Goal: Task Accomplishment & Management: Manage account settings

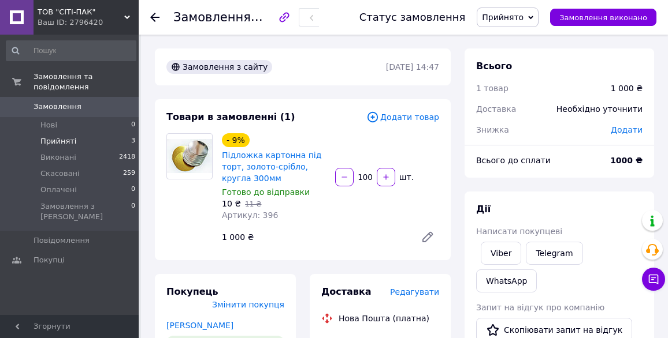
click at [87, 133] on li "Прийняті 3" at bounding box center [71, 141] width 142 height 16
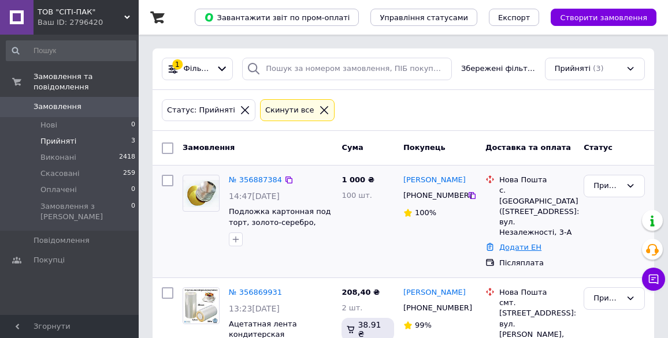
click at [521, 243] on link "Додати ЕН" at bounding box center [520, 247] width 42 height 9
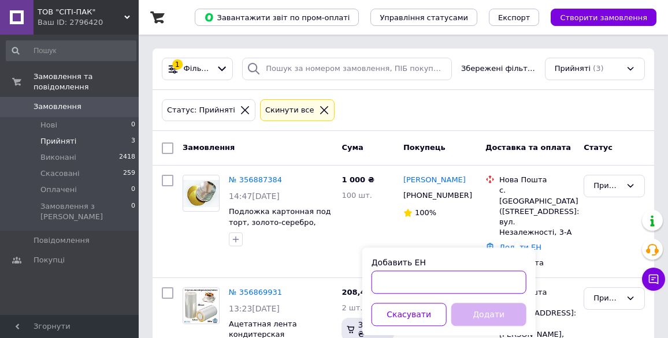
click at [390, 284] on input "Добавить ЕН" at bounding box center [448, 282] width 155 height 23
paste input "20451225158938"
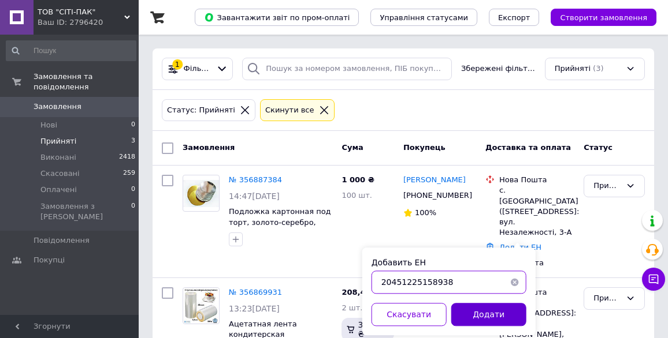
type input "20451225158938"
click at [474, 314] on button "Додати" at bounding box center [488, 314] width 75 height 23
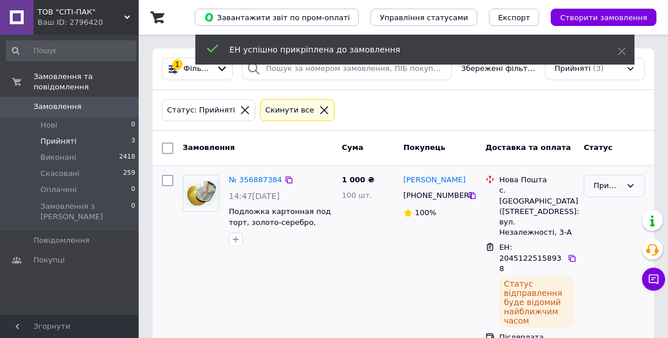
click at [610, 185] on div "Прийнято" at bounding box center [607, 186] width 28 height 12
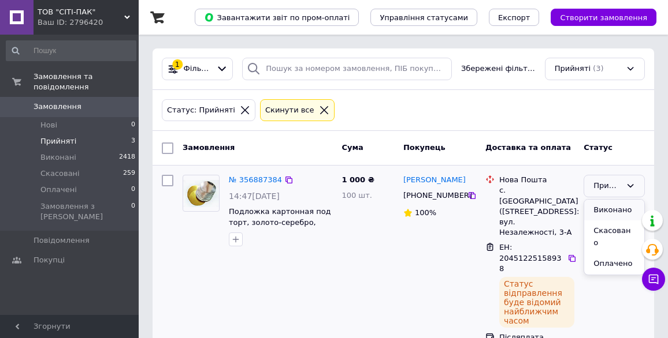
click at [603, 208] on li "Виконано" at bounding box center [614, 210] width 60 height 21
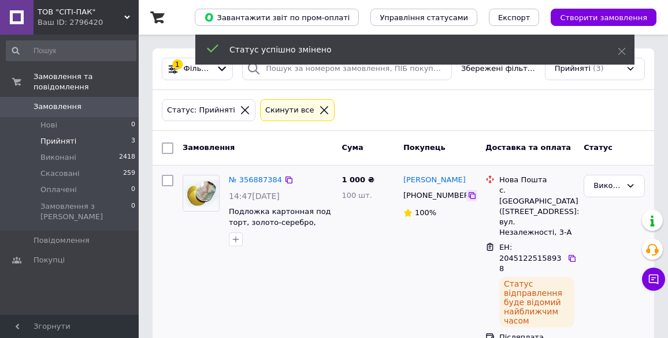
click at [467, 195] on icon at bounding box center [471, 195] width 9 height 9
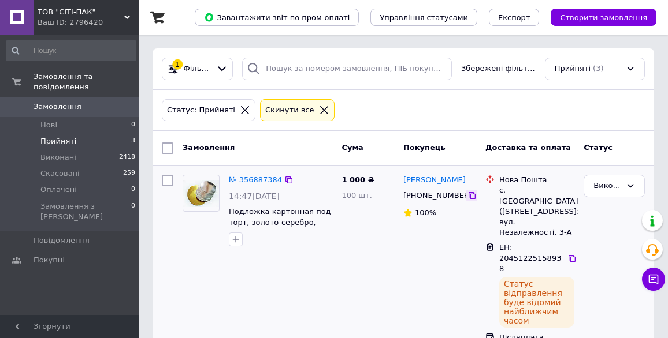
click at [467, 194] on icon at bounding box center [471, 195] width 9 height 9
click at [571, 254] on icon at bounding box center [571, 258] width 9 height 9
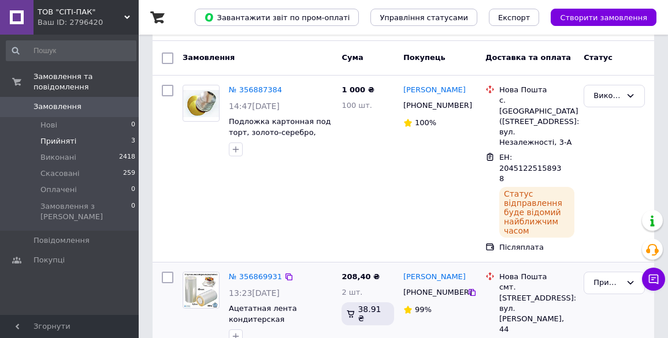
scroll to position [173, 0]
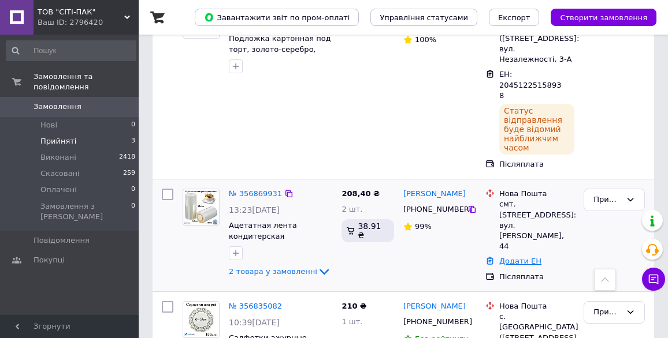
click at [515, 257] on link "Додати ЕН" at bounding box center [520, 261] width 42 height 9
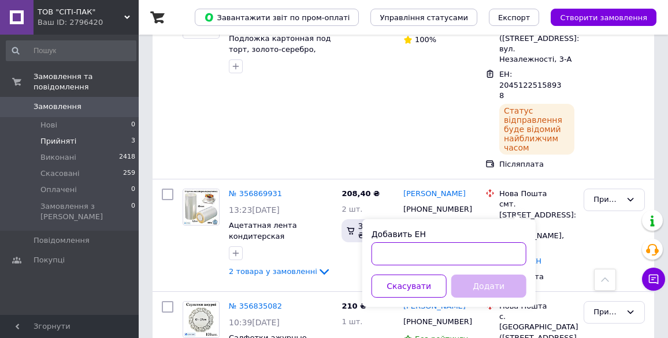
click at [400, 252] on input "Добавить ЕН" at bounding box center [448, 254] width 155 height 23
paste input "20451225171410"
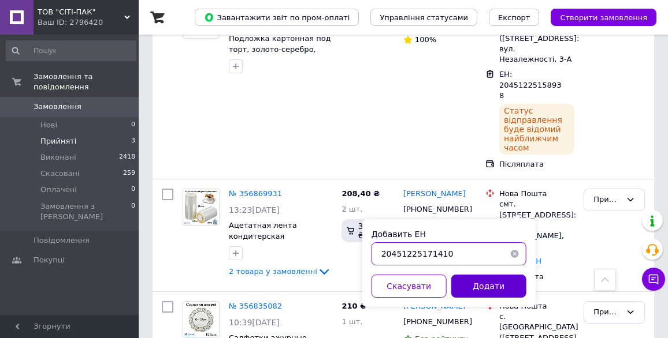
type input "20451225171410"
click at [459, 288] on button "Додати" at bounding box center [488, 286] width 75 height 23
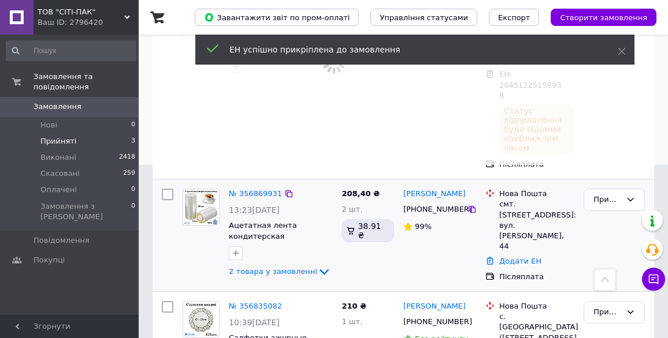
scroll to position [8, 0]
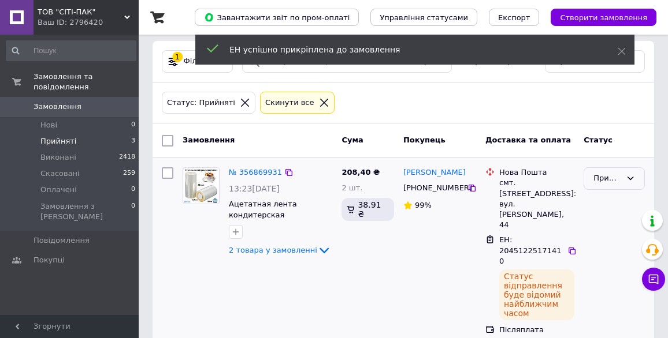
click at [593, 180] on div "Прийнято" at bounding box center [607, 179] width 28 height 12
click at [597, 200] on li "Виконано" at bounding box center [614, 202] width 60 height 21
click at [468, 185] on icon at bounding box center [471, 188] width 7 height 7
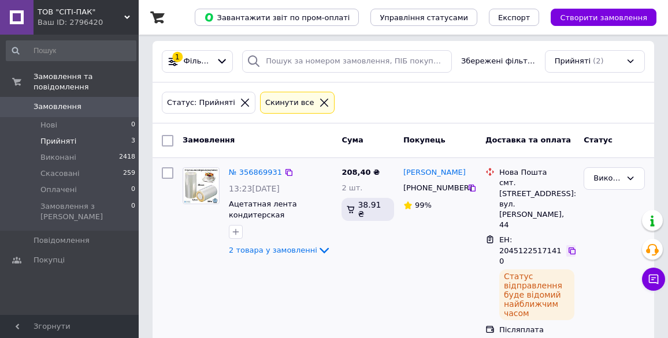
click at [571, 248] on icon at bounding box center [571, 251] width 7 height 7
click at [258, 171] on link "№ 356869931" at bounding box center [255, 172] width 53 height 9
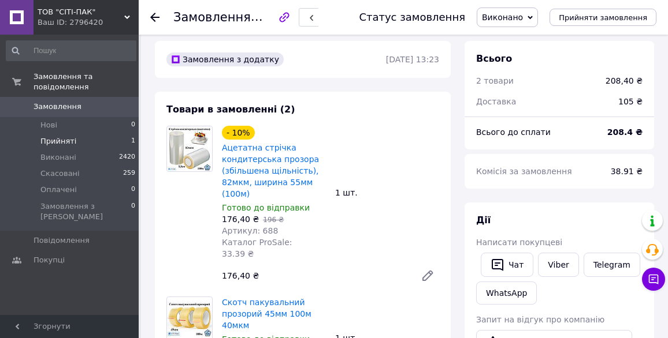
click at [91, 133] on li "Прийняті 1" at bounding box center [71, 141] width 142 height 16
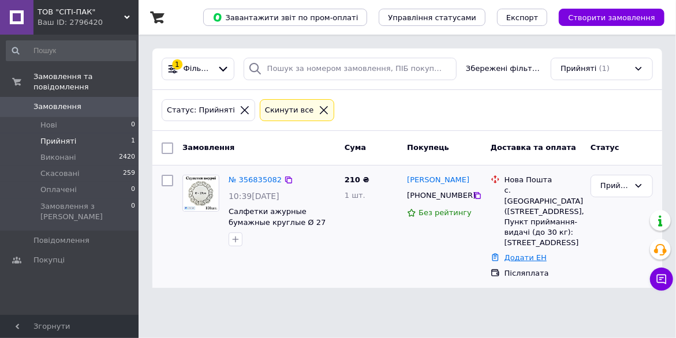
click at [521, 258] on link "Додати ЕН" at bounding box center [526, 258] width 42 height 9
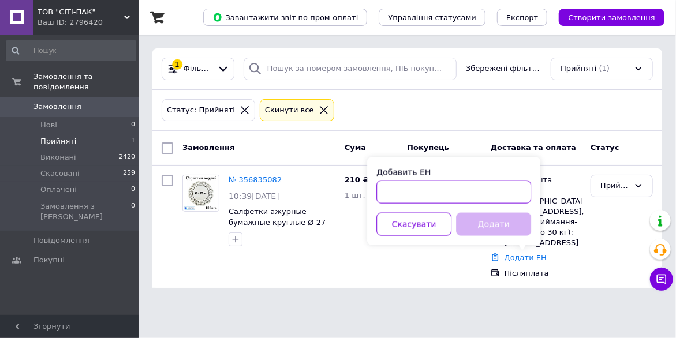
click at [408, 189] on input "Добавить ЕН" at bounding box center [454, 192] width 155 height 23
paste input "20451225172810"
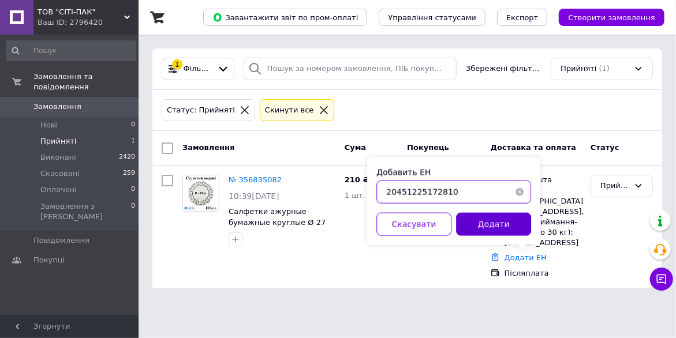
type input "20451225172810"
click at [471, 226] on button "Додати" at bounding box center [493, 224] width 75 height 23
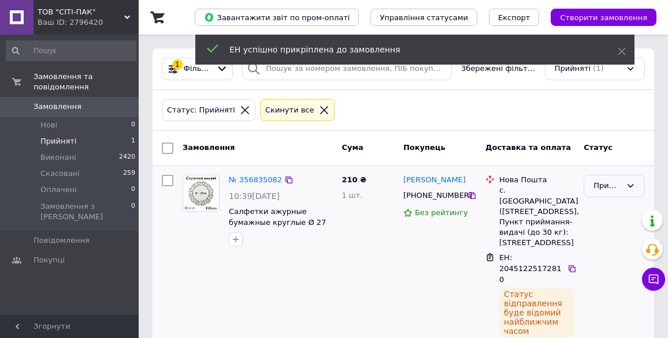
click at [607, 184] on div "Прийнято" at bounding box center [607, 186] width 28 height 12
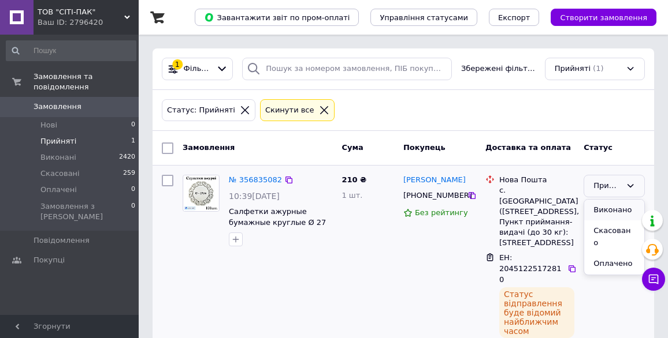
click at [612, 208] on li "Виконано" at bounding box center [614, 210] width 60 height 21
